Goal: Task Accomplishment & Management: Check status

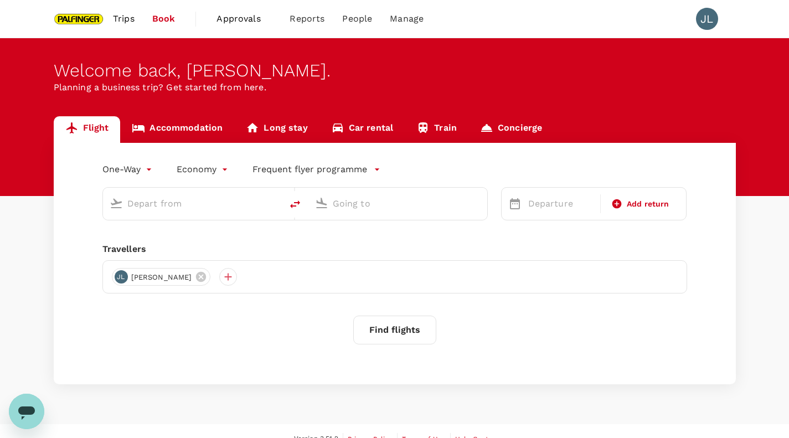
type input "roundtrip"
type input "[GEOGRAPHIC_DATA], [GEOGRAPHIC_DATA] (any)"
type input "Tan Son Nhat Intl (SGN)"
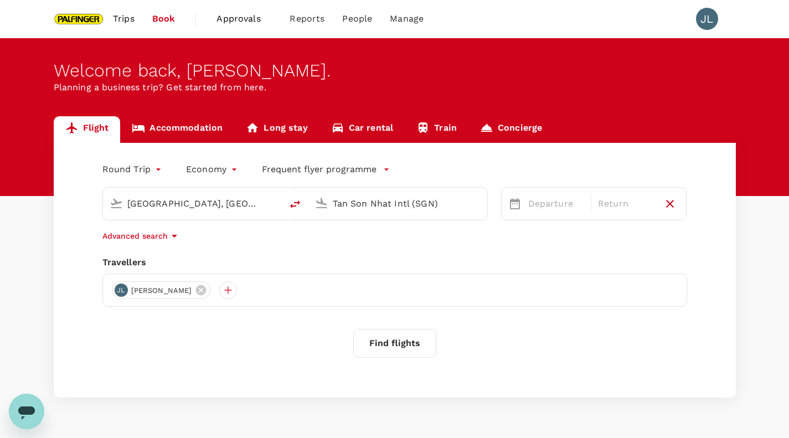
click at [121, 8] on link "Trips" at bounding box center [123, 19] width 39 height 38
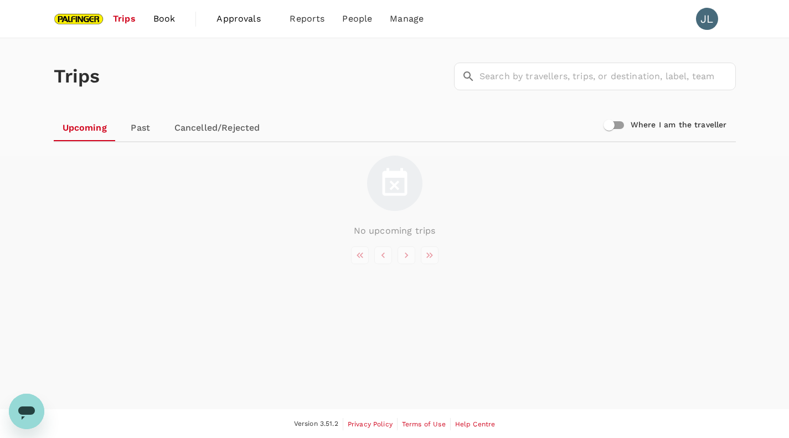
click at [247, 25] on span "Approvals" at bounding box center [243, 18] width 55 height 13
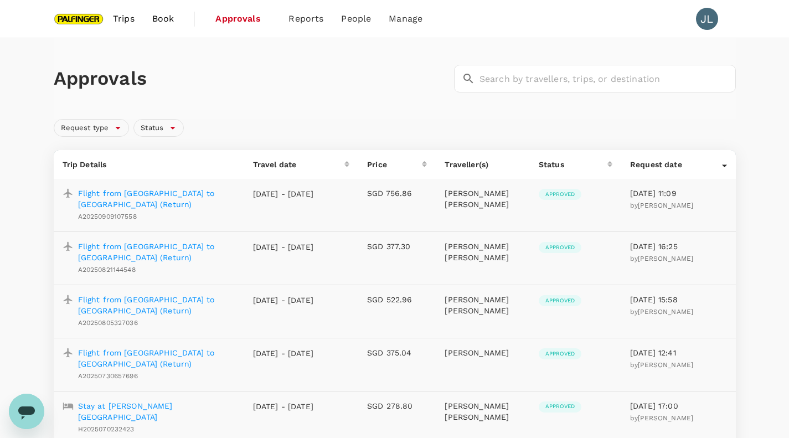
click at [152, 190] on p "Flight from [GEOGRAPHIC_DATA] to [GEOGRAPHIC_DATA] (Return)" at bounding box center [156, 199] width 157 height 22
